Goal: Information Seeking & Learning: Learn about a topic

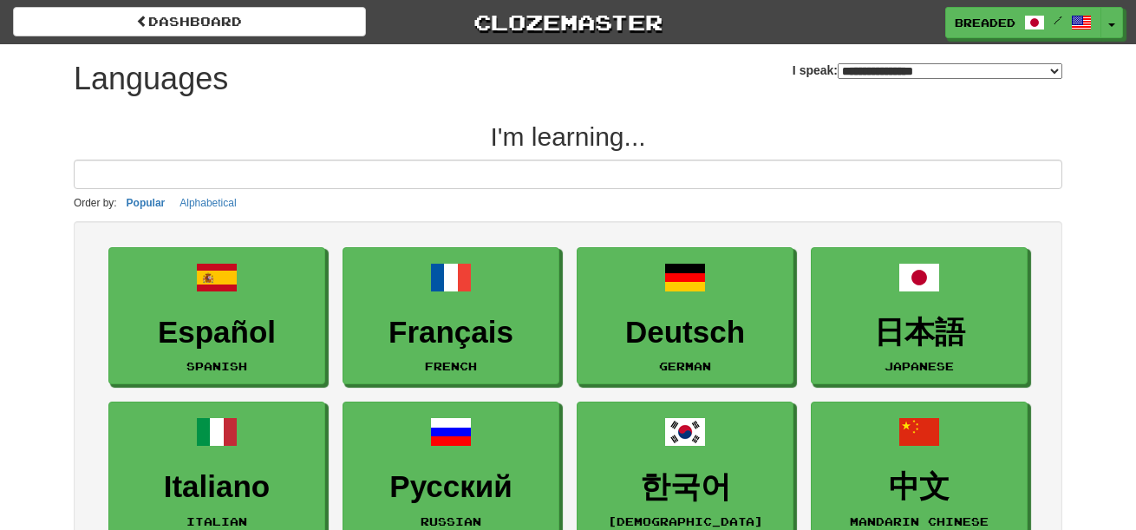
select select "*******"
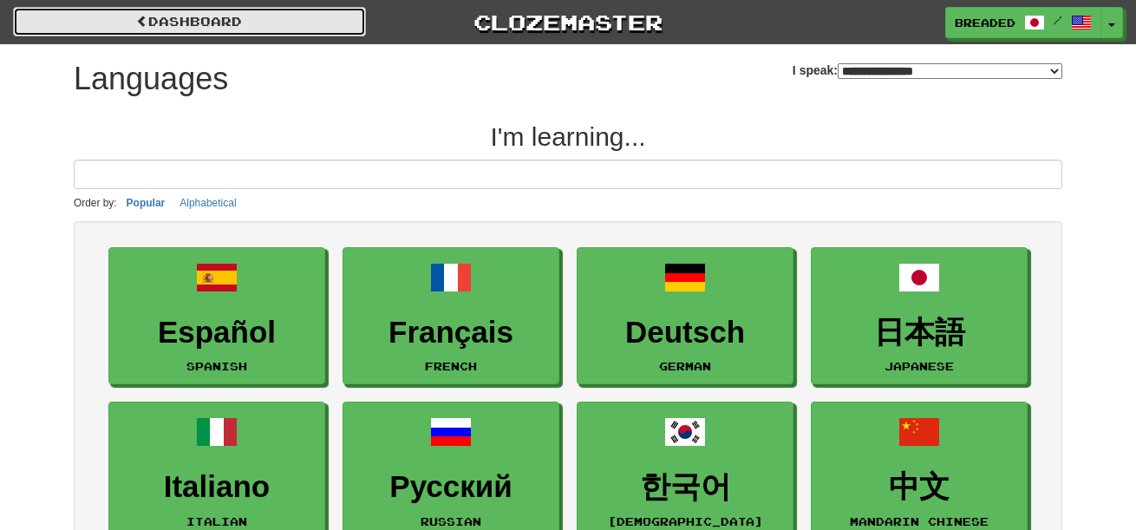
click at [332, 24] on link "dashboard" at bounding box center [189, 21] width 353 height 29
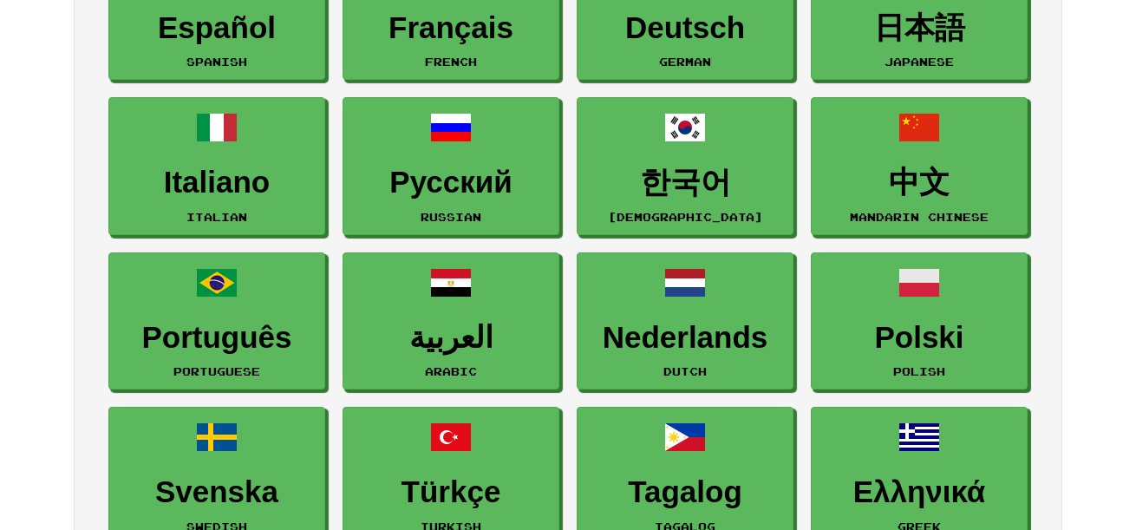
scroll to position [722, 0]
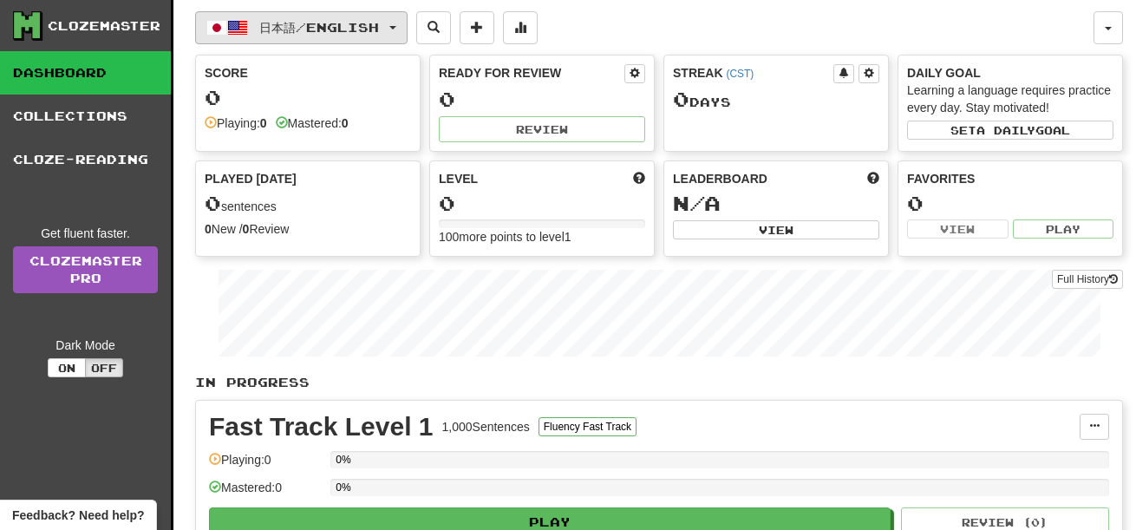
click at [342, 35] on button "日本語 / English" at bounding box center [301, 27] width 212 height 33
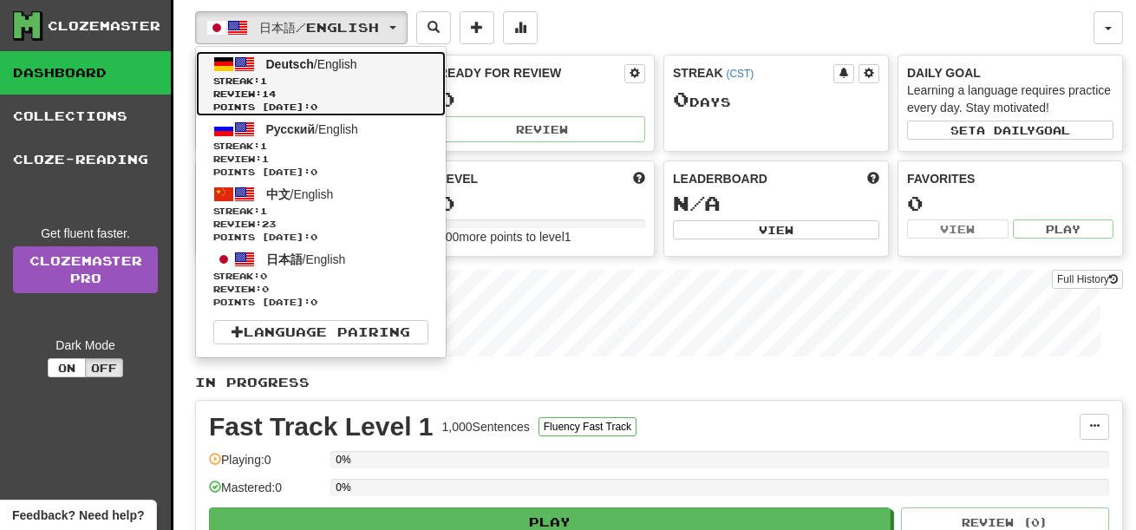
click at [361, 104] on span "Points today: 0" at bounding box center [320, 107] width 215 height 13
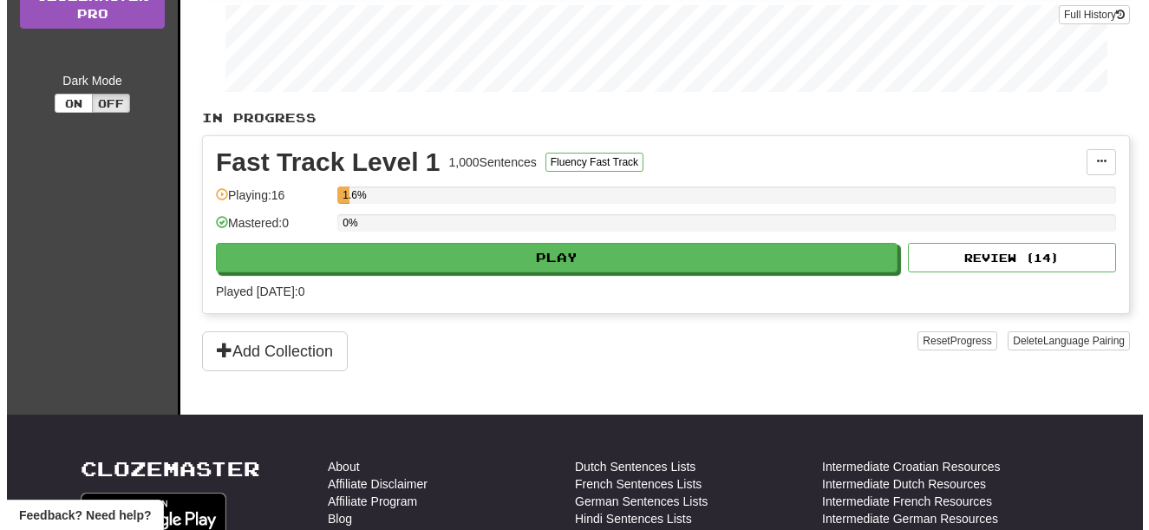
scroll to position [265, 0]
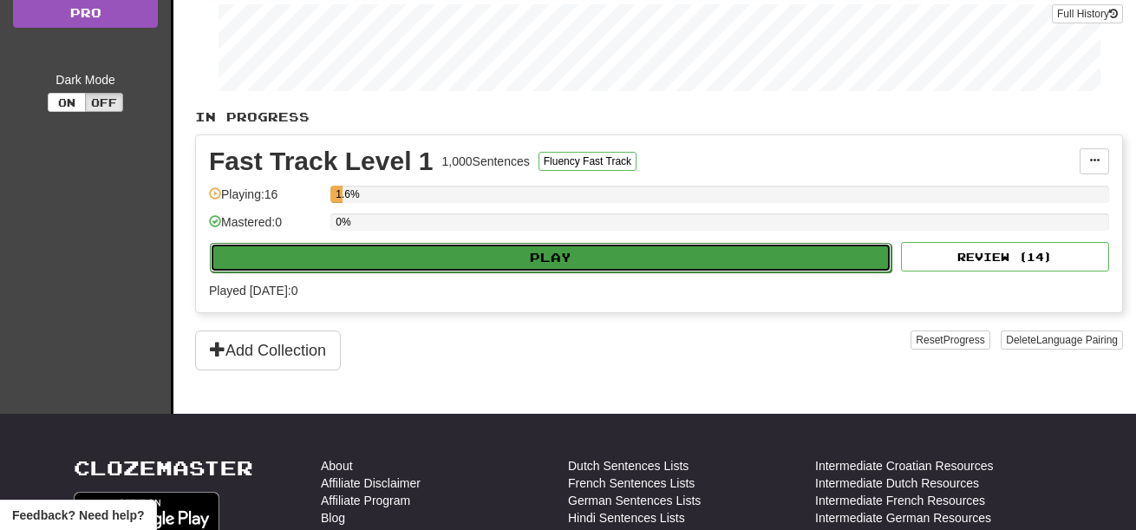
click at [539, 258] on button "Play" at bounding box center [551, 257] width 682 height 29
select select "**"
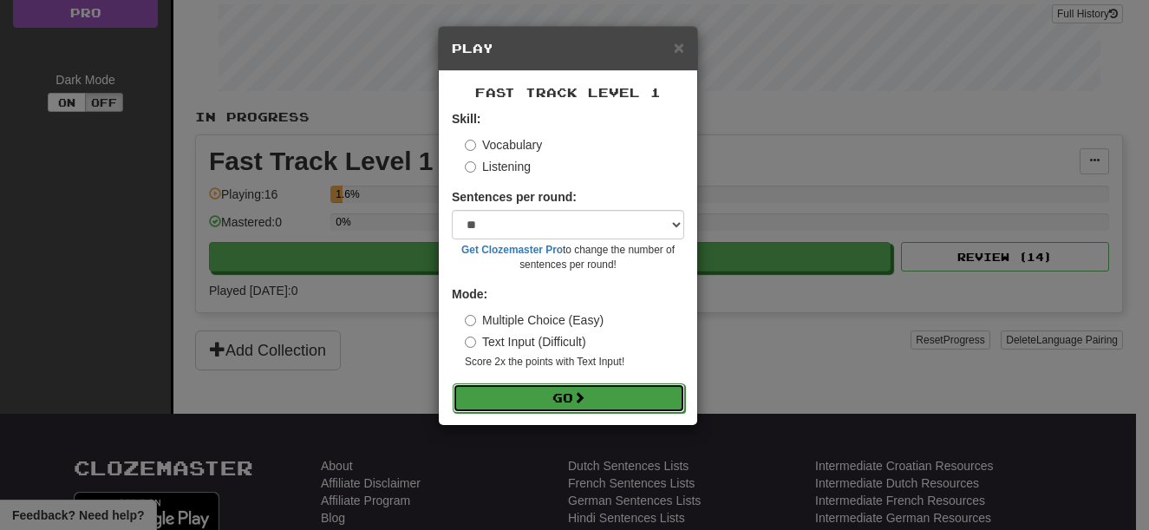
click at [584, 408] on button "Go" at bounding box center [569, 397] width 232 height 29
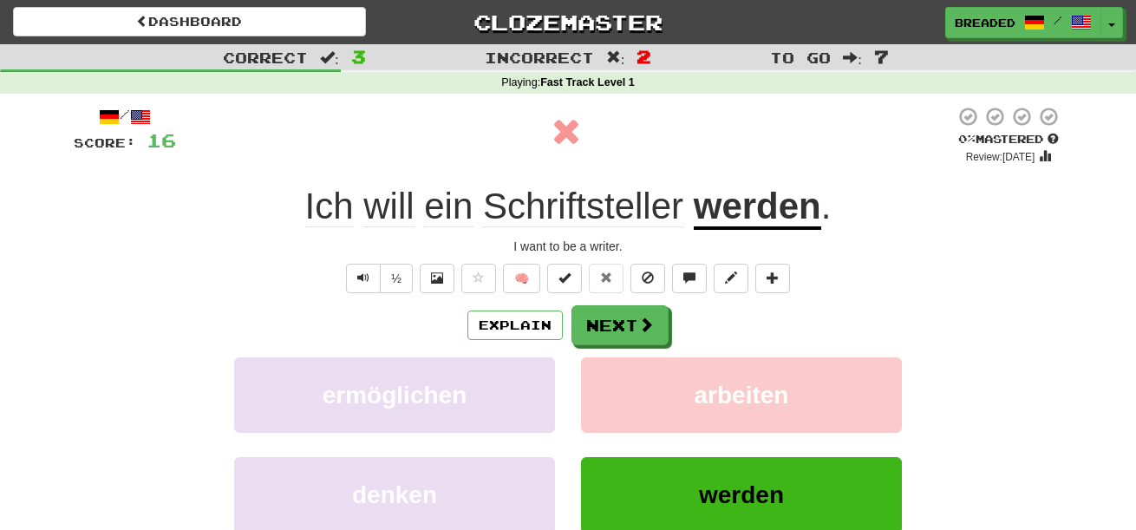
click at [744, 217] on u "werden" at bounding box center [757, 208] width 127 height 44
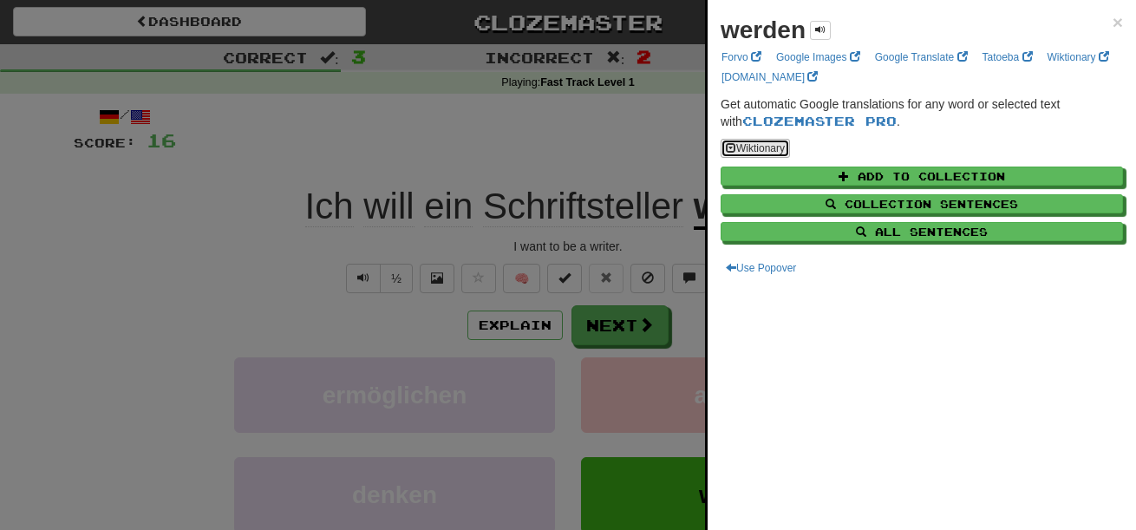
click at [757, 145] on button "Wiktionary" at bounding box center [755, 148] width 69 height 19
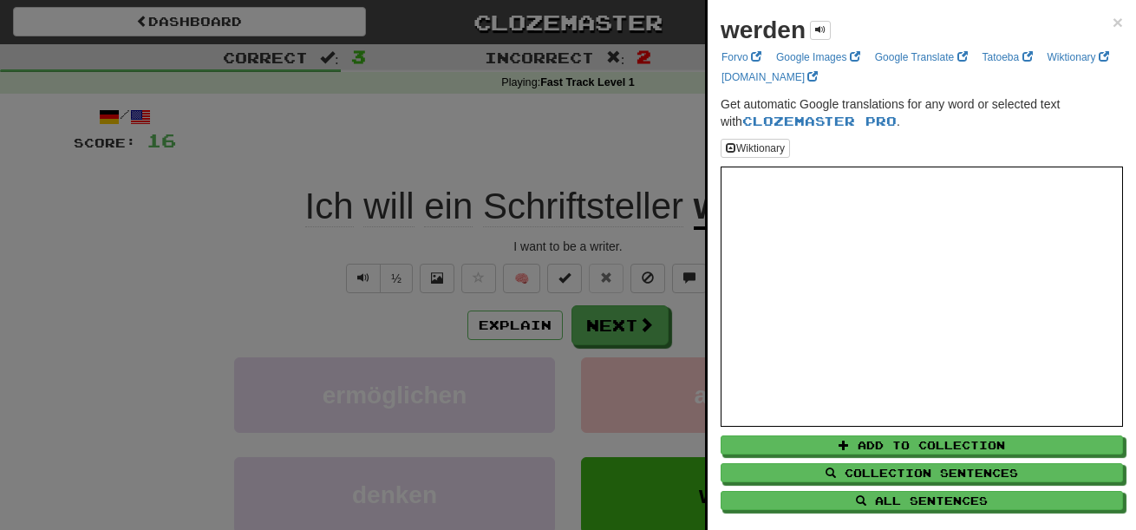
click at [660, 164] on div at bounding box center [568, 265] width 1136 height 530
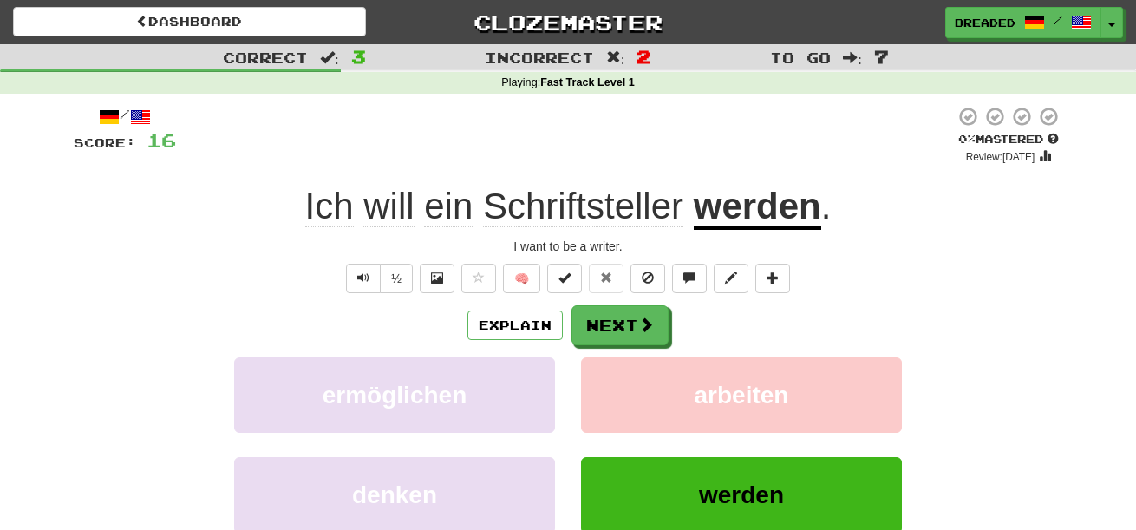
click at [645, 300] on div "/ Score: 16 0 % Mastered Review: 2025-08-17 Ich will ein Schriftsteller werden …" at bounding box center [568, 363] width 989 height 515
click at [649, 317] on span at bounding box center [647, 325] width 16 height 16
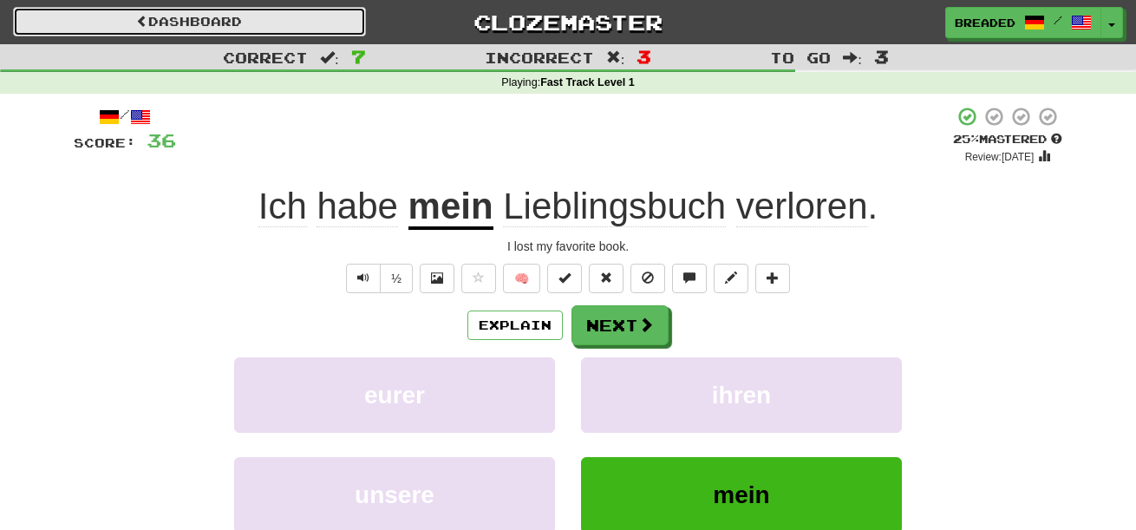
click at [166, 18] on link "Dashboard" at bounding box center [189, 21] width 353 height 29
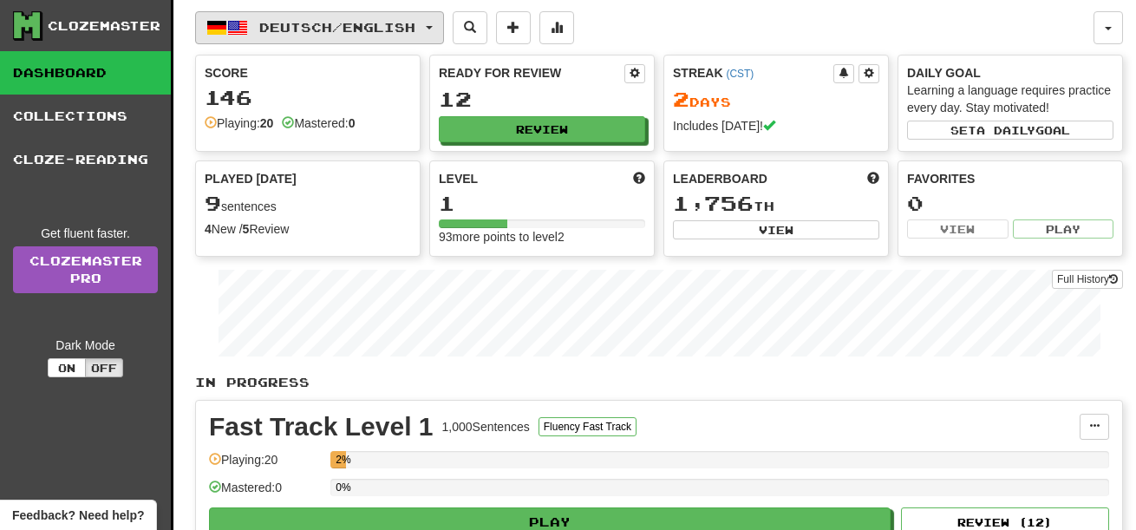
click at [290, 23] on span "Deutsch / English" at bounding box center [337, 27] width 156 height 15
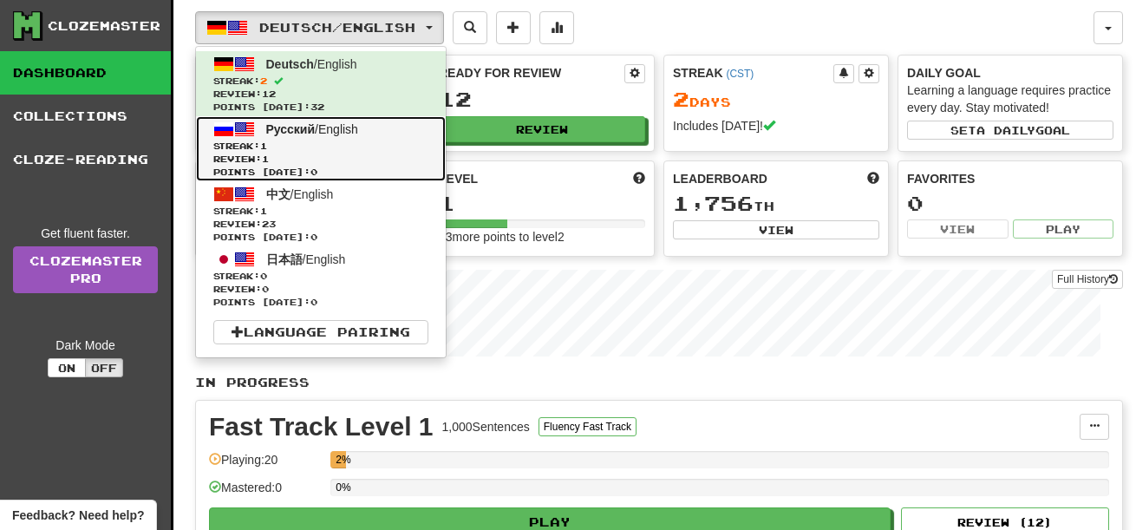
click at [287, 158] on span "Review: 1" at bounding box center [320, 159] width 215 height 13
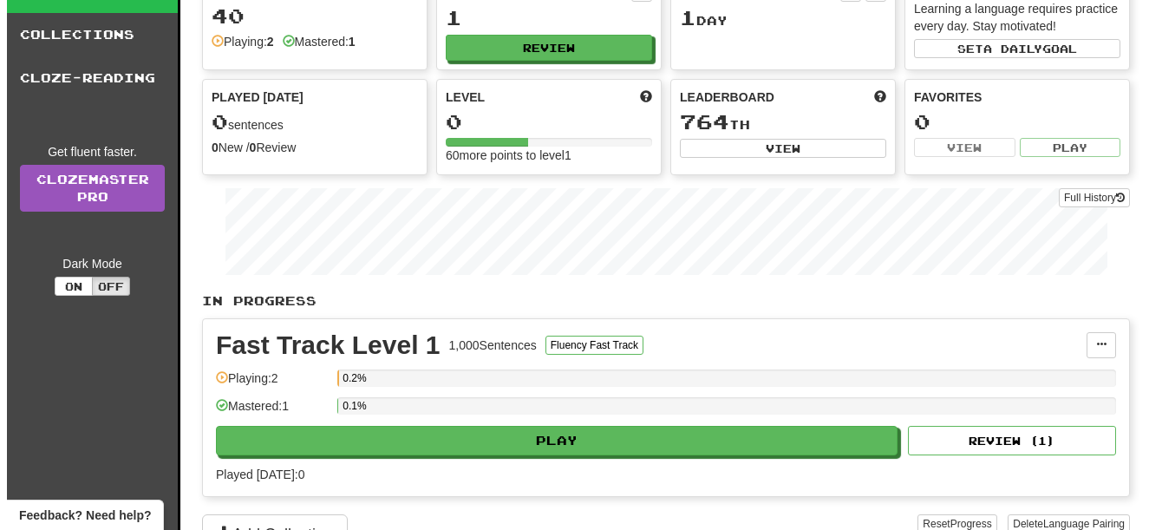
scroll to position [82, 0]
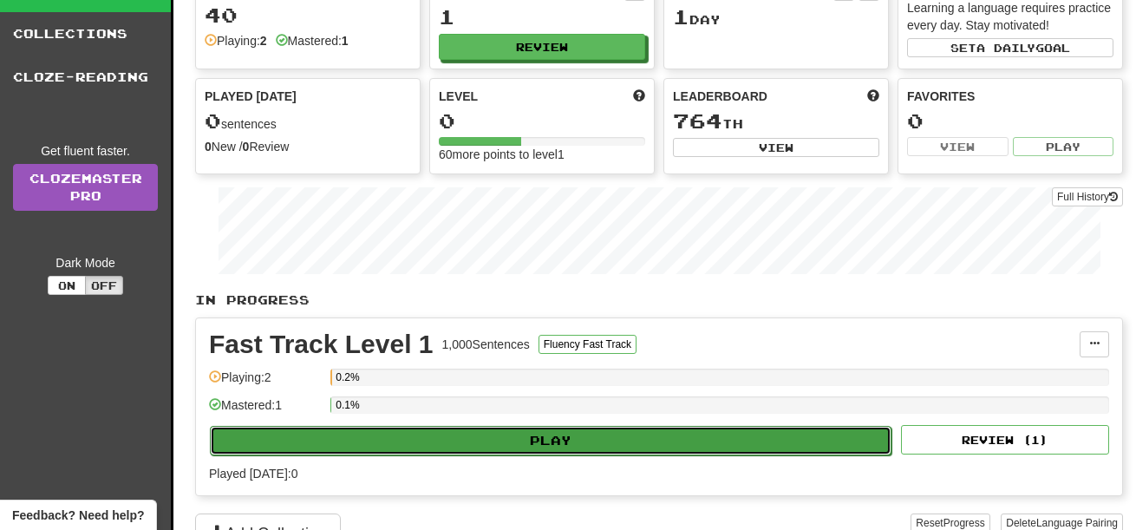
click at [520, 442] on button "Play" at bounding box center [551, 440] width 682 height 29
select select "**"
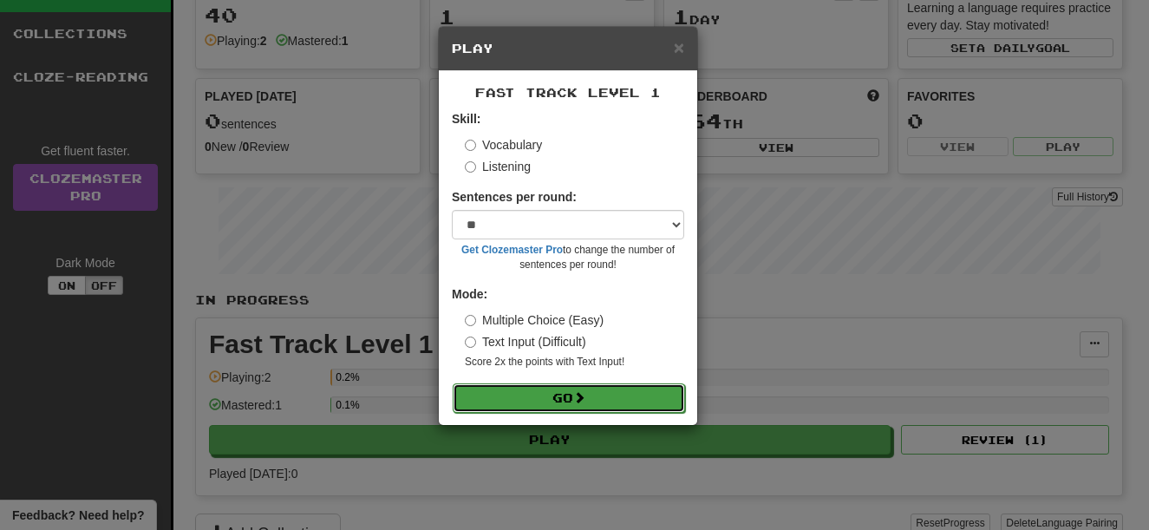
click at [581, 404] on button "Go" at bounding box center [569, 397] width 232 height 29
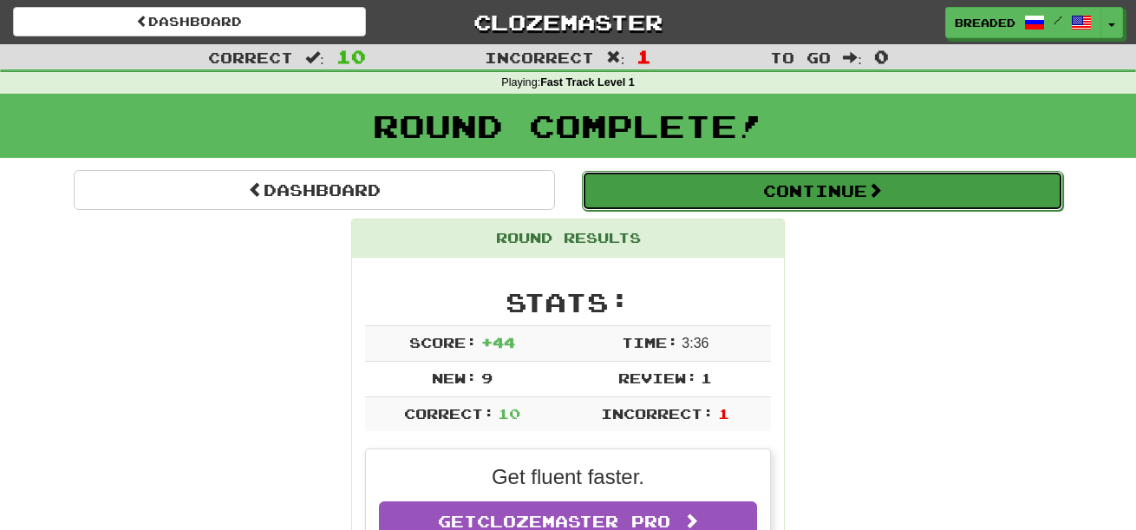
click at [786, 202] on button "Continue" at bounding box center [822, 191] width 481 height 40
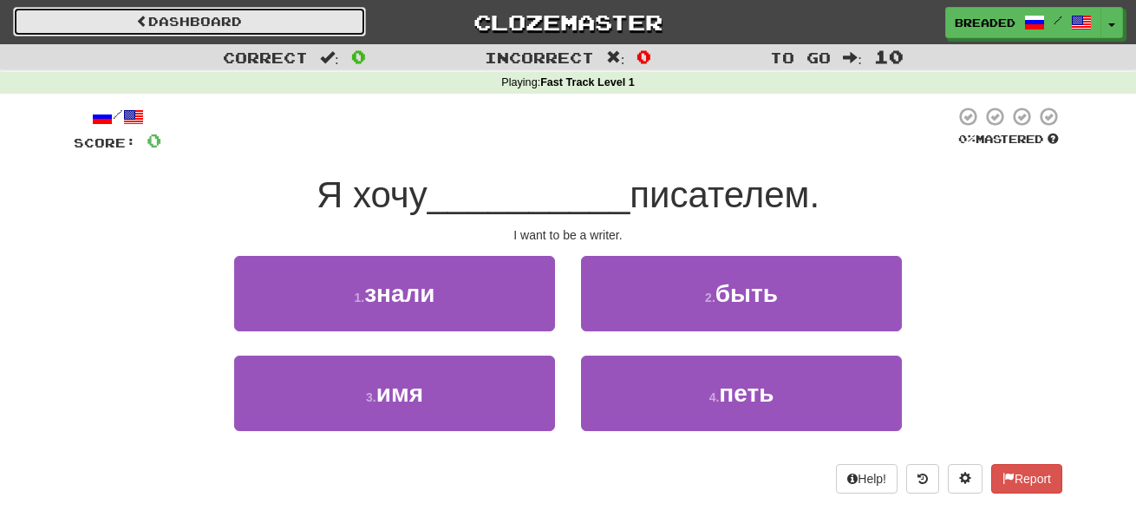
click at [260, 22] on link "Dashboard" at bounding box center [189, 21] width 353 height 29
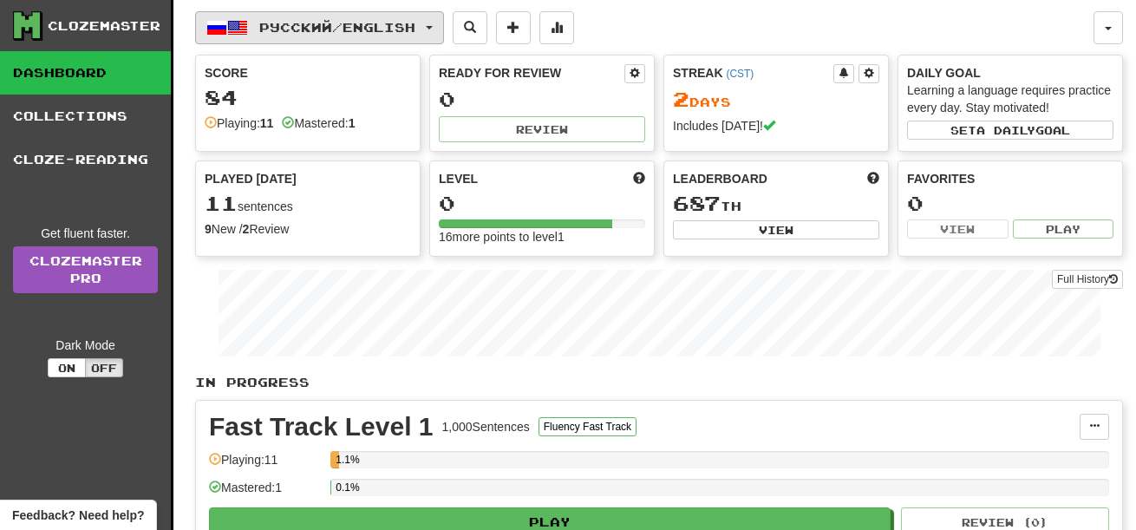
click at [306, 35] on button "Русский / English" at bounding box center [319, 27] width 249 height 33
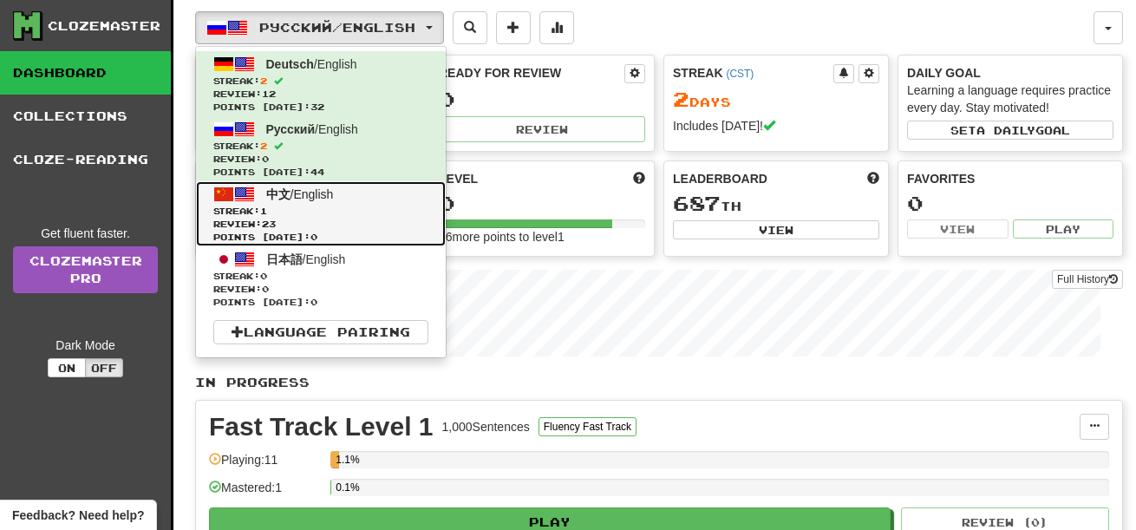
click at [333, 215] on span "Streak: 1" at bounding box center [320, 211] width 215 height 13
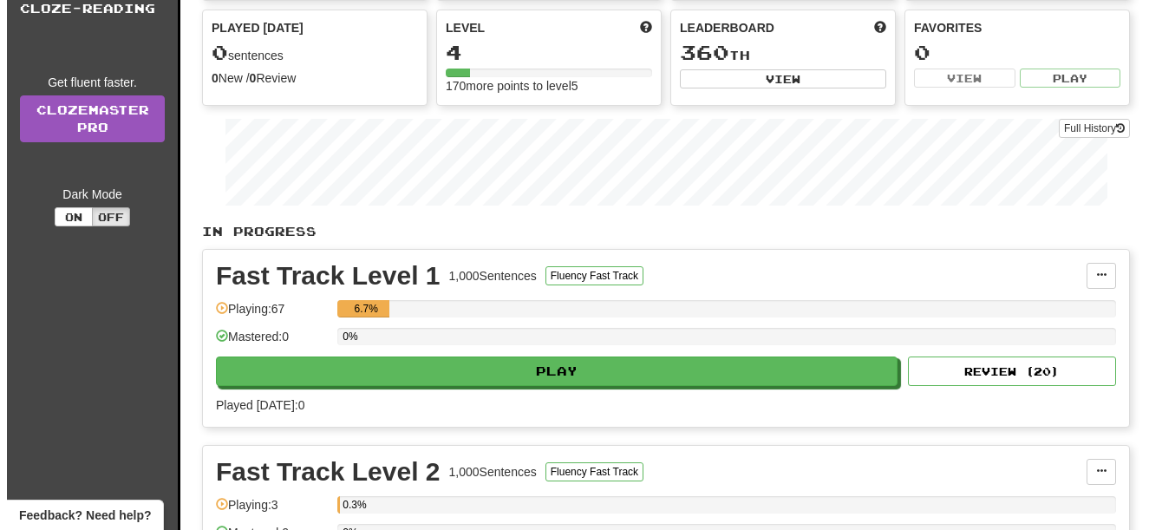
scroll to position [160, 0]
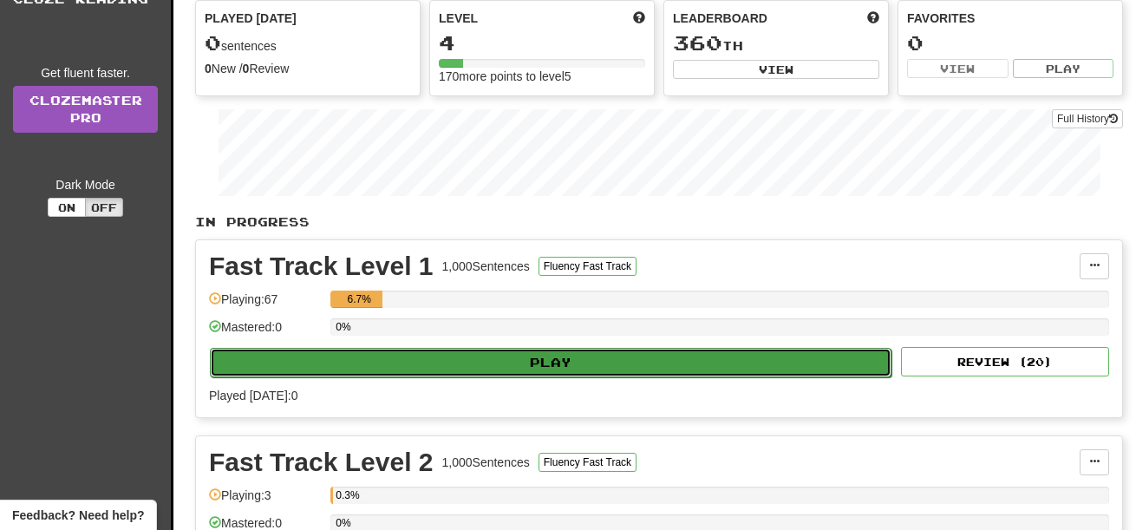
click at [510, 364] on button "Play" at bounding box center [551, 362] width 682 height 29
select select "**"
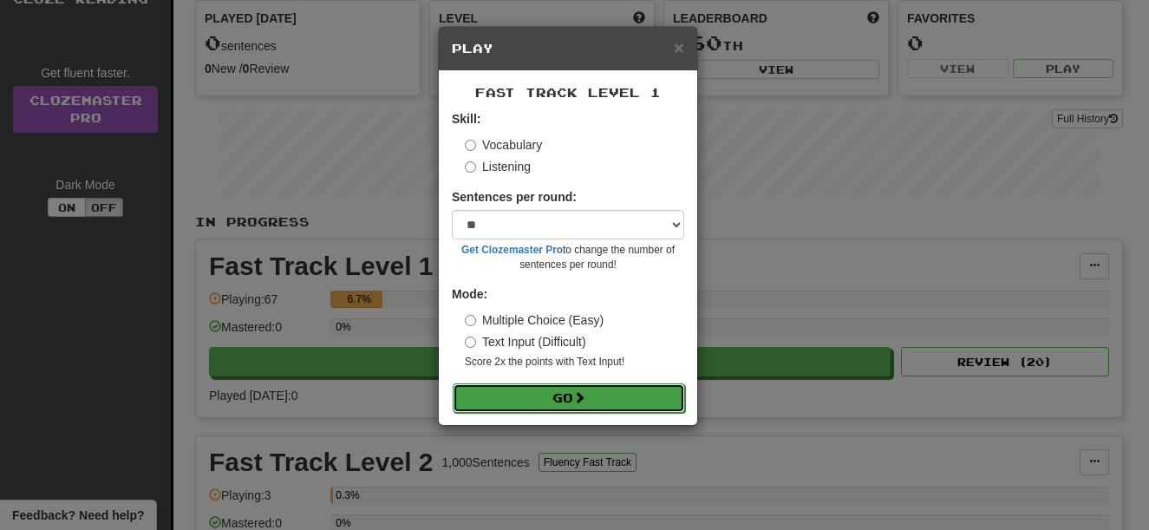
click at [552, 404] on button "Go" at bounding box center [569, 397] width 232 height 29
